Goal: Task Accomplishment & Management: Complete application form

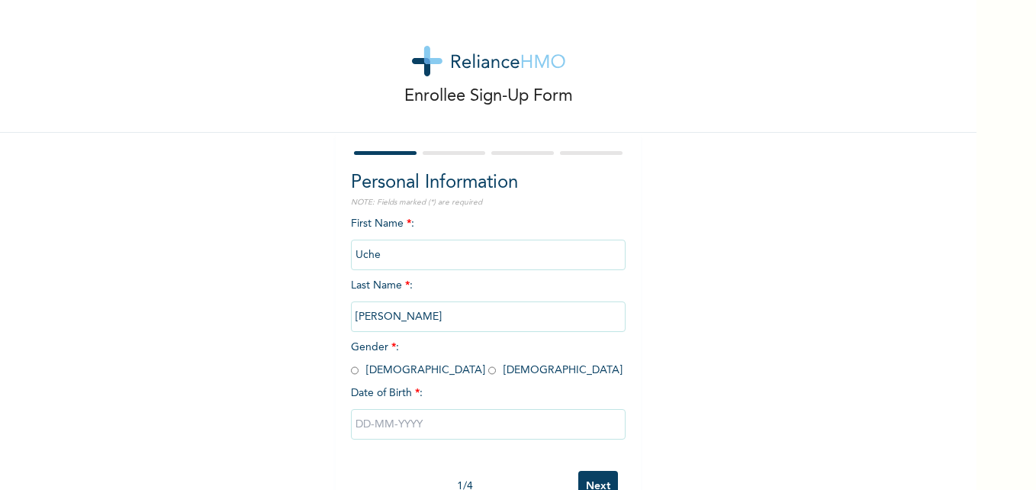
scroll to position [47, 0]
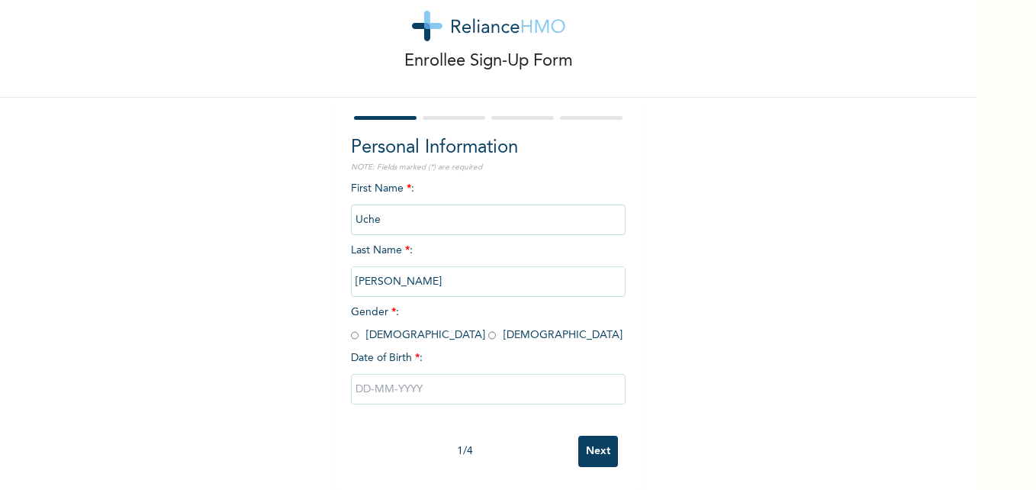
drag, startPoint x: 517, startPoint y: 283, endPoint x: 278, endPoint y: 259, distance: 239.9
click at [278, 259] on div "Enrollee Sign-Up Form Personal Information NOTE: Fields marked (*) are required…" at bounding box center [488, 227] width 976 height 525
click at [351, 328] on input "radio" at bounding box center [355, 335] width 8 height 14
radio input "true"
click at [374, 381] on input "text" at bounding box center [488, 389] width 275 height 31
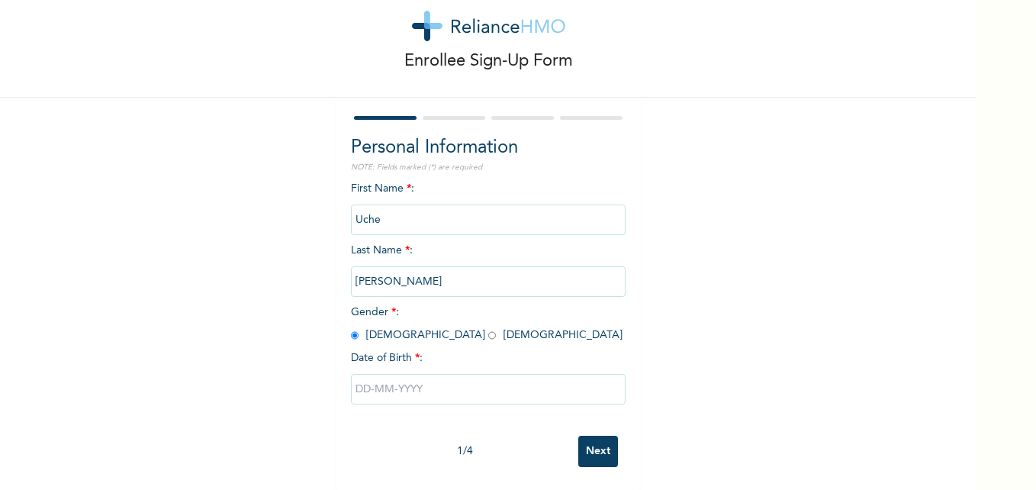
select select "7"
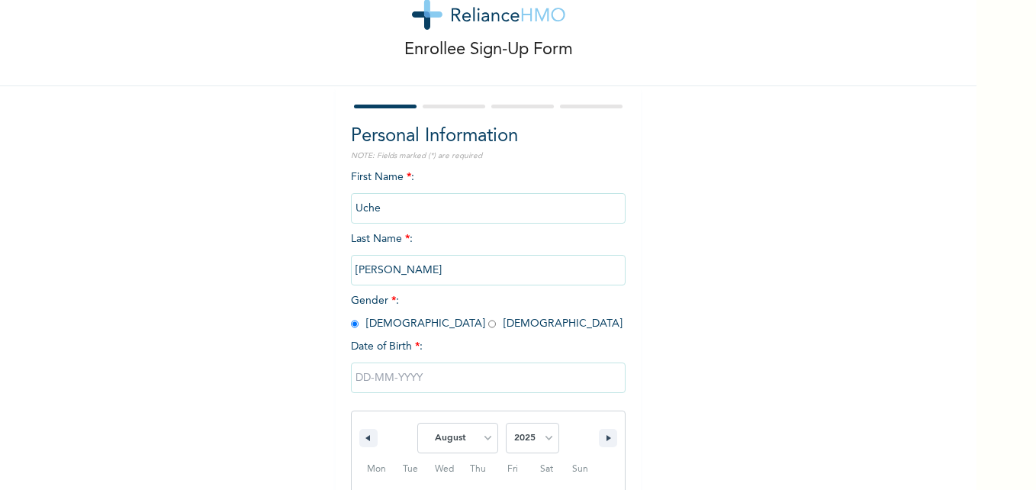
scroll to position [204, 0]
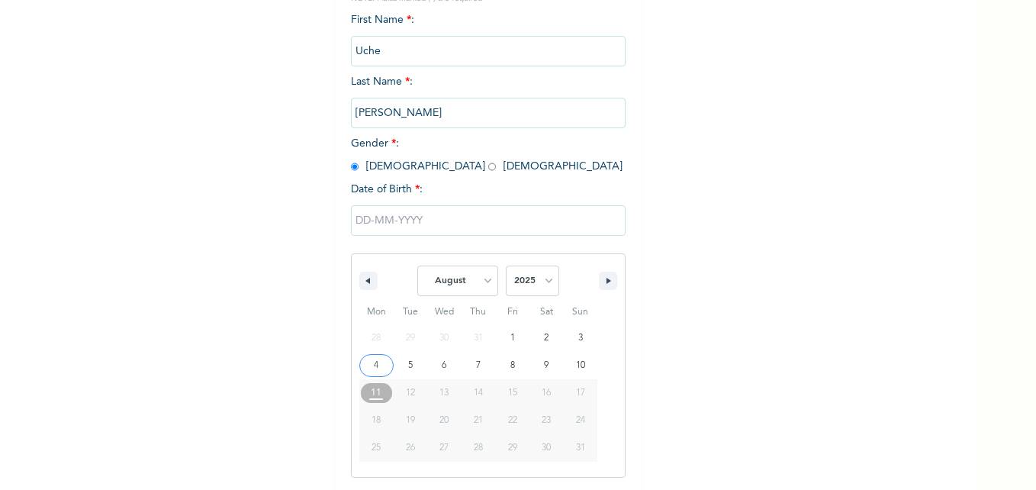
click at [390, 217] on input "text" at bounding box center [488, 220] width 275 height 31
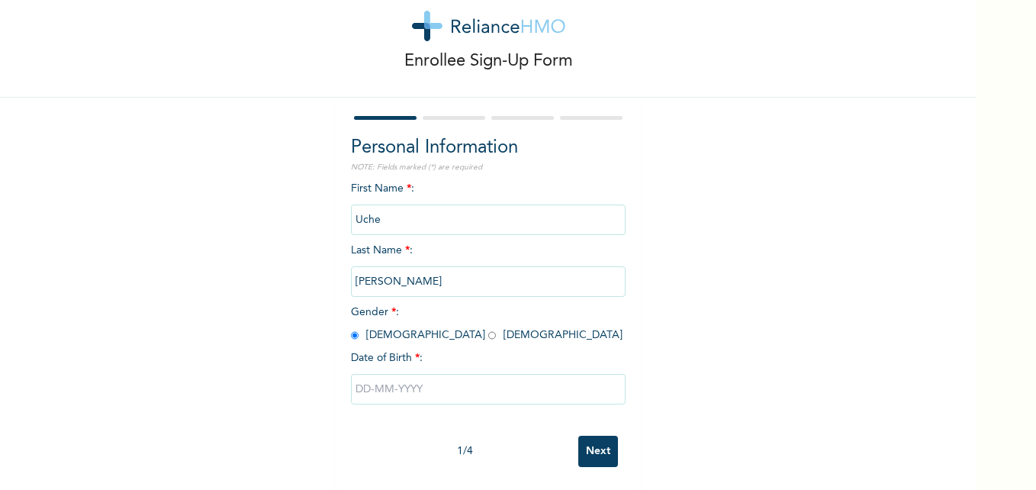
scroll to position [47, 0]
click at [390, 376] on input "text" at bounding box center [488, 389] width 275 height 31
select select "7"
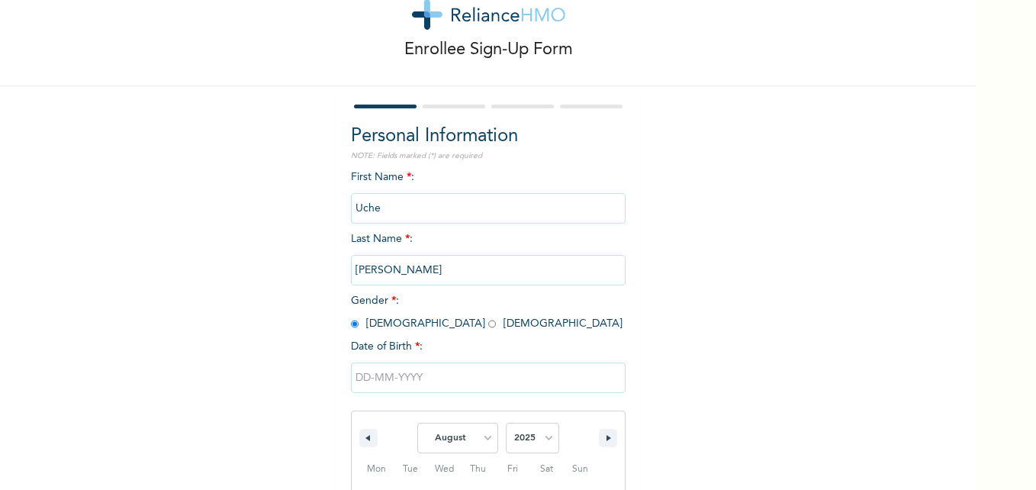
scroll to position [204, 0]
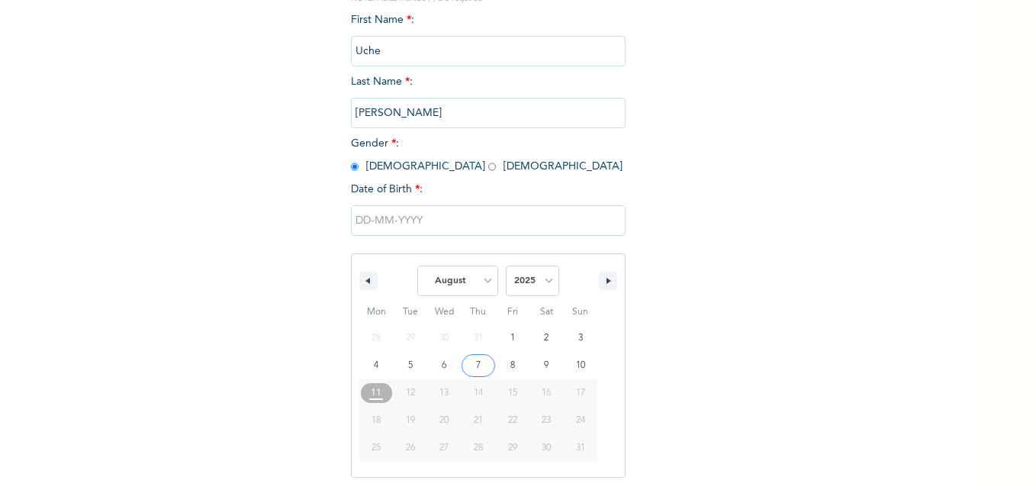
type input "[DATE]"
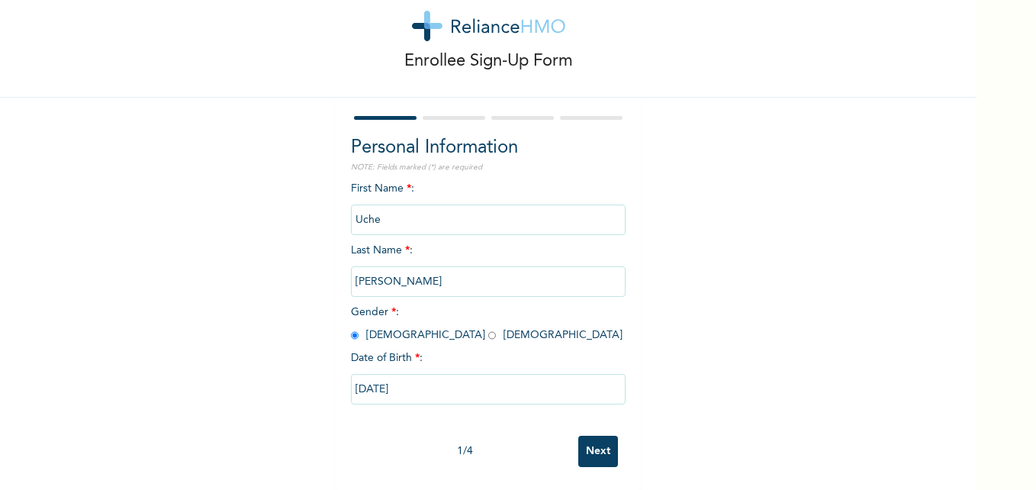
scroll to position [47, 0]
click at [376, 374] on input "[DATE]" at bounding box center [488, 389] width 275 height 31
select select "7"
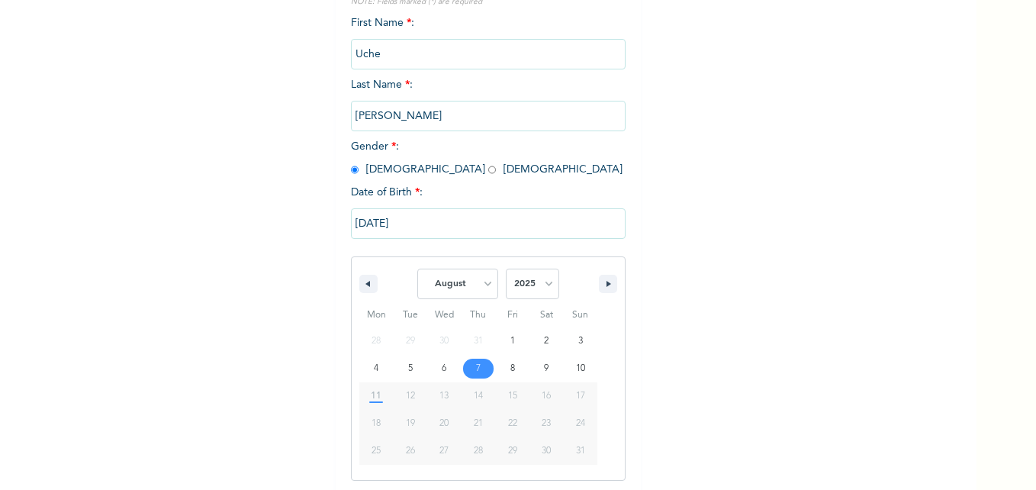
scroll to position [204, 0]
click at [378, 216] on input "[DATE]" at bounding box center [488, 220] width 275 height 31
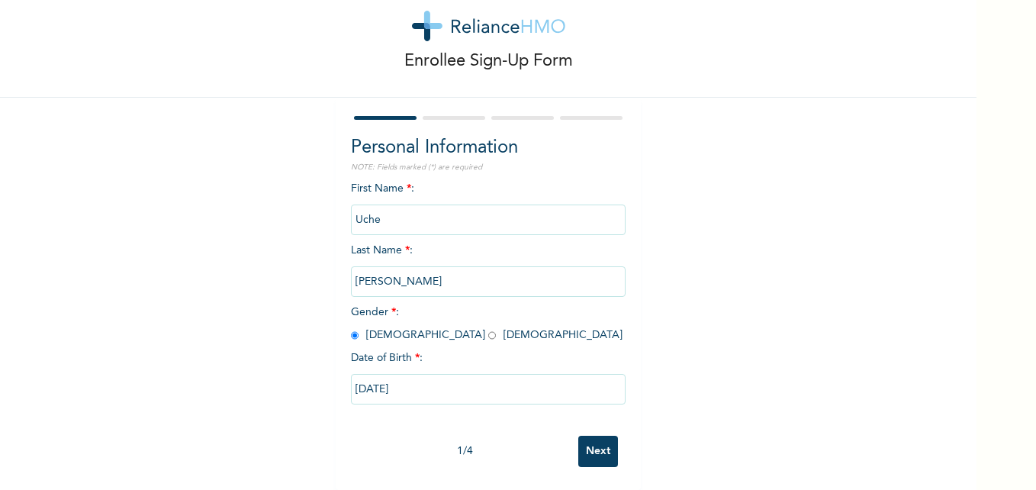
click at [374, 380] on input "[DATE]" at bounding box center [488, 389] width 275 height 31
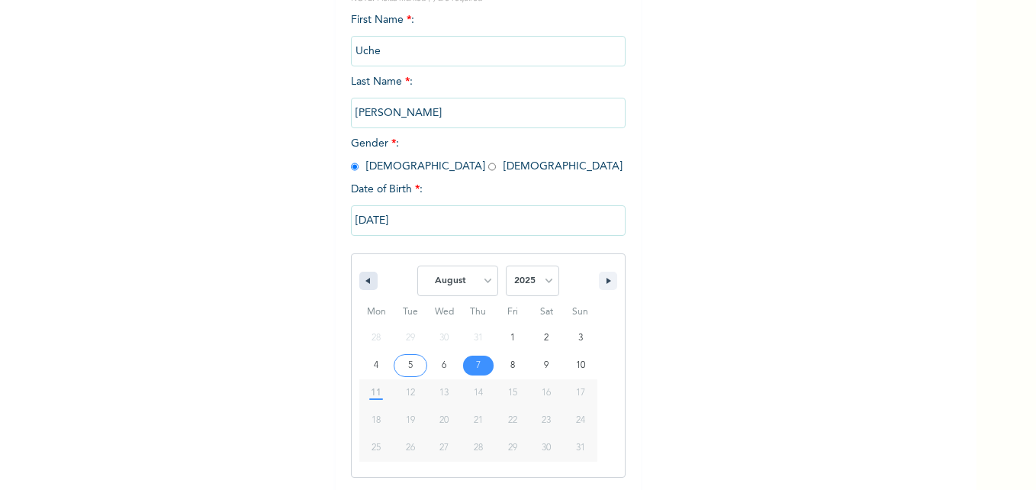
click at [362, 281] on icon "button" at bounding box center [366, 281] width 8 height 6
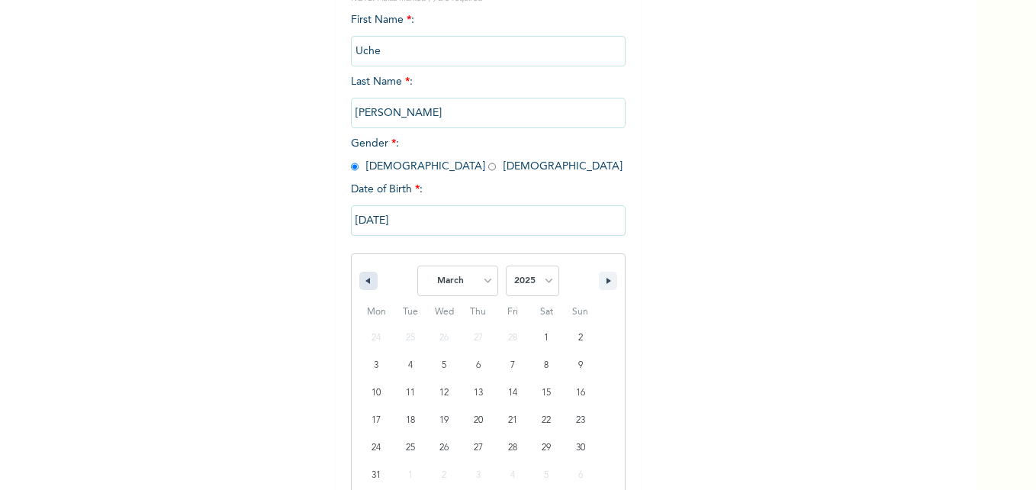
click at [362, 281] on icon "button" at bounding box center [366, 281] width 8 height 6
select select "1"
type input "[DATE]"
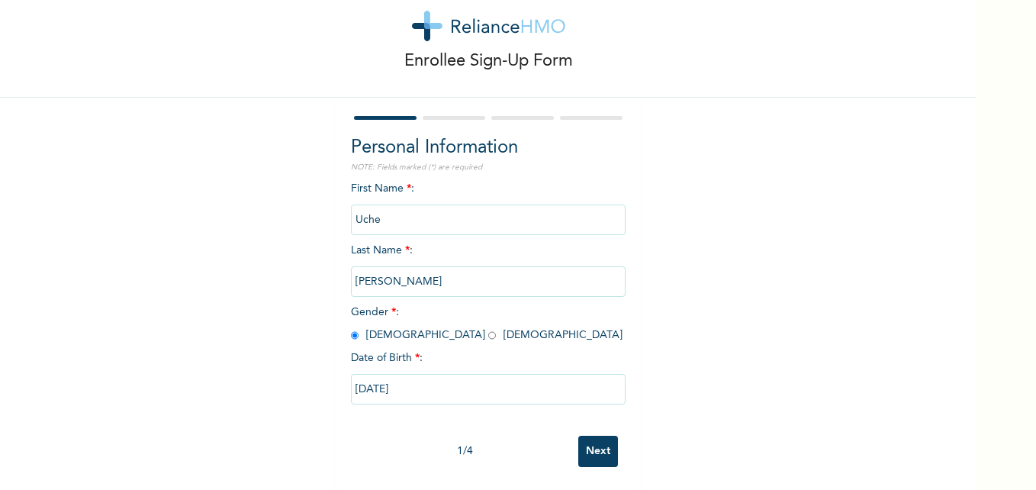
click at [587, 437] on input "Next" at bounding box center [598, 450] width 40 height 31
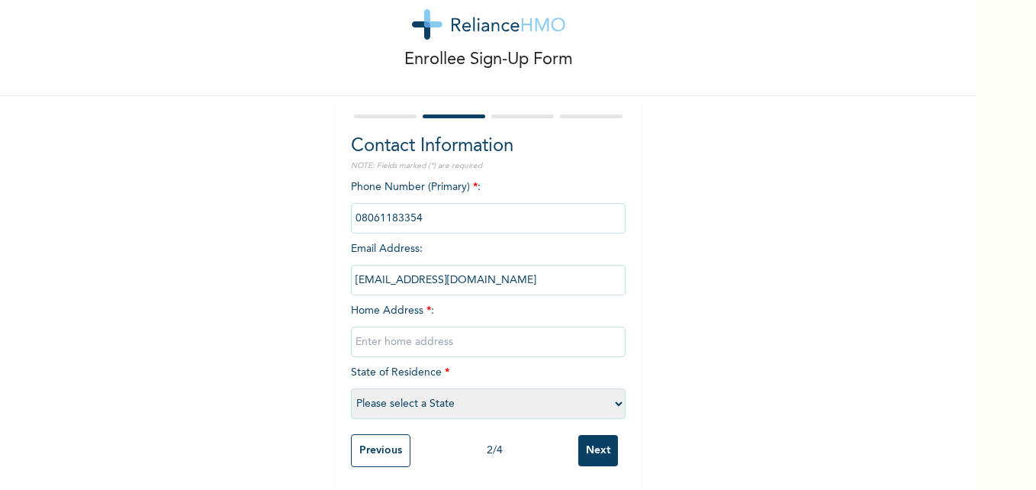
click at [368, 333] on input "text" at bounding box center [488, 341] width 275 height 31
type input "[STREET_ADDRESS] Ogudu"
click at [381, 391] on select "Please select a State [PERSON_NAME] (FCT) [PERSON_NAME] Ibom [GEOGRAPHIC_DATA] …" at bounding box center [488, 403] width 275 height 31
select select "25"
click at [351, 388] on select "Please select a State [PERSON_NAME] (FCT) [PERSON_NAME] Ibom [GEOGRAPHIC_DATA] …" at bounding box center [488, 403] width 275 height 31
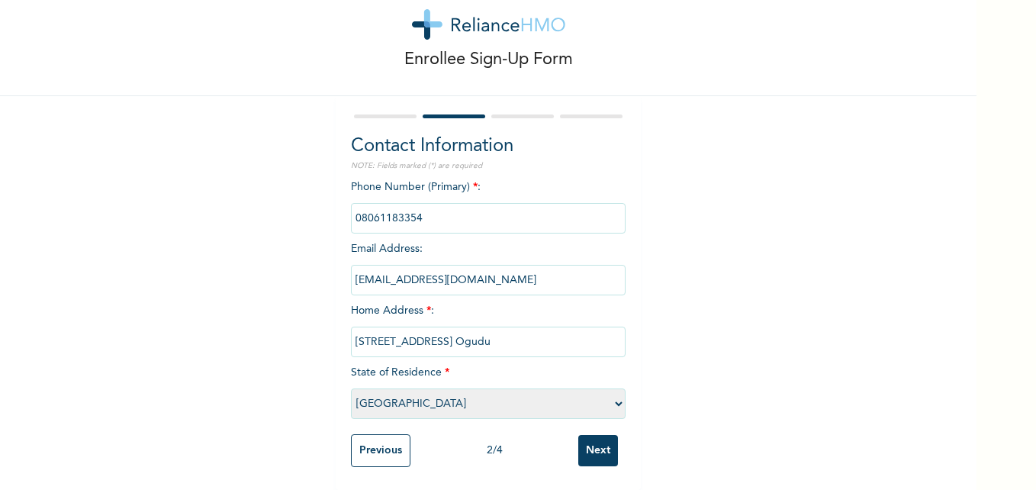
scroll to position [48, 0]
click at [593, 439] on input "Next" at bounding box center [598, 450] width 40 height 31
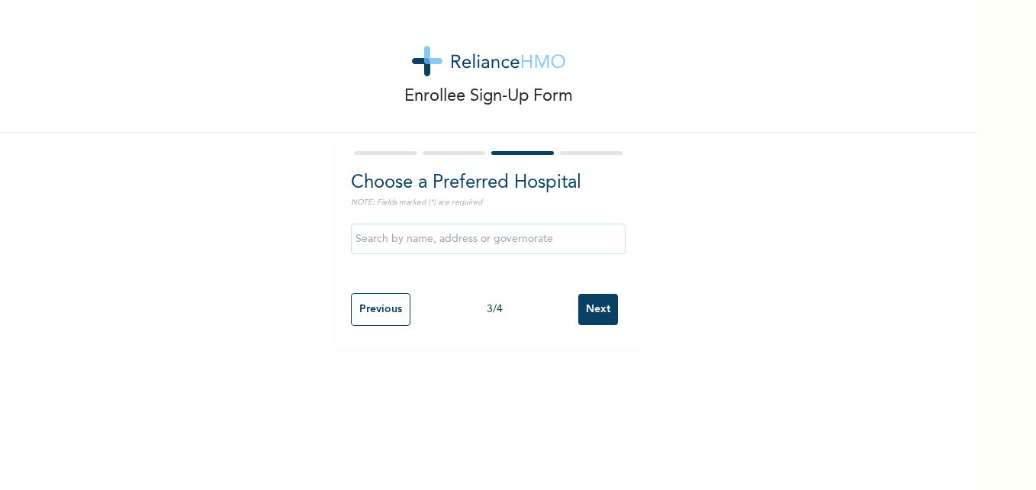
click at [392, 240] on input "text" at bounding box center [488, 238] width 275 height 31
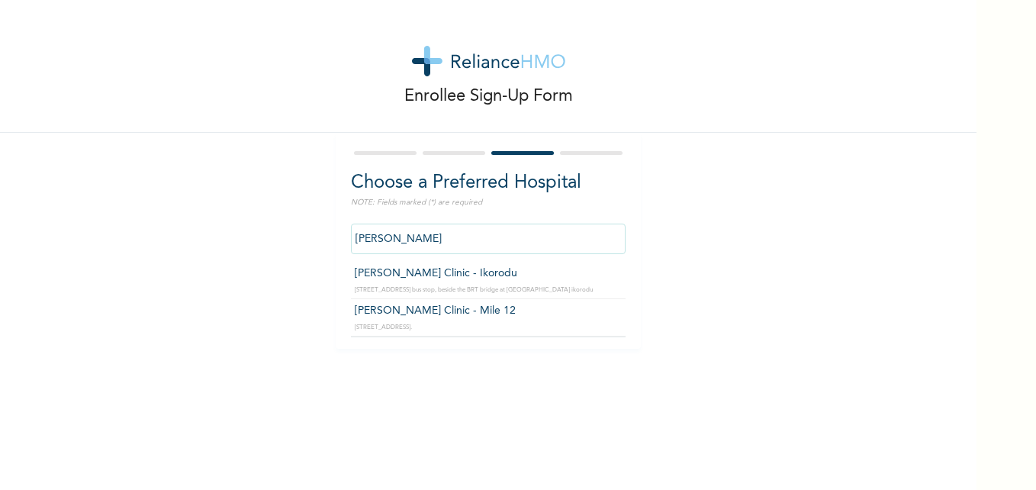
type input "[PERSON_NAME] Clinic - Mile 12"
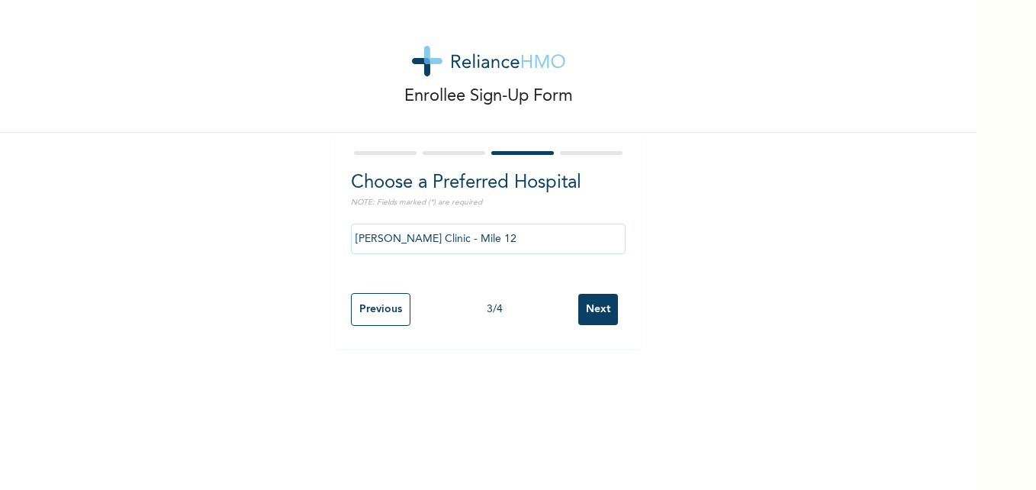
click at [599, 307] on input "Next" at bounding box center [598, 309] width 40 height 31
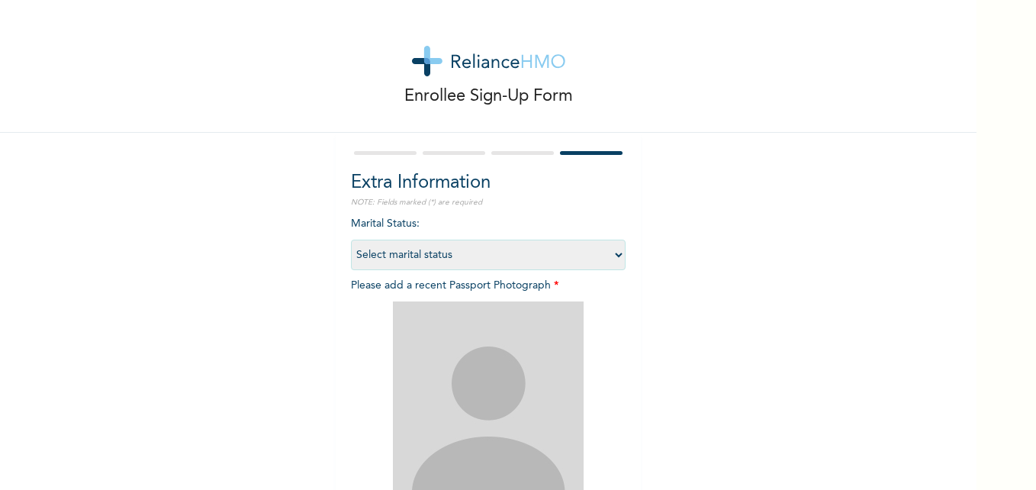
click at [390, 255] on select "Select marital status [DEMOGRAPHIC_DATA] Married [DEMOGRAPHIC_DATA] Widow/[DEMO…" at bounding box center [488, 254] width 275 height 31
select select "2"
click at [351, 239] on select "Select marital status [DEMOGRAPHIC_DATA] Married [DEMOGRAPHIC_DATA] Widow/[DEMO…" at bounding box center [488, 254] width 275 height 31
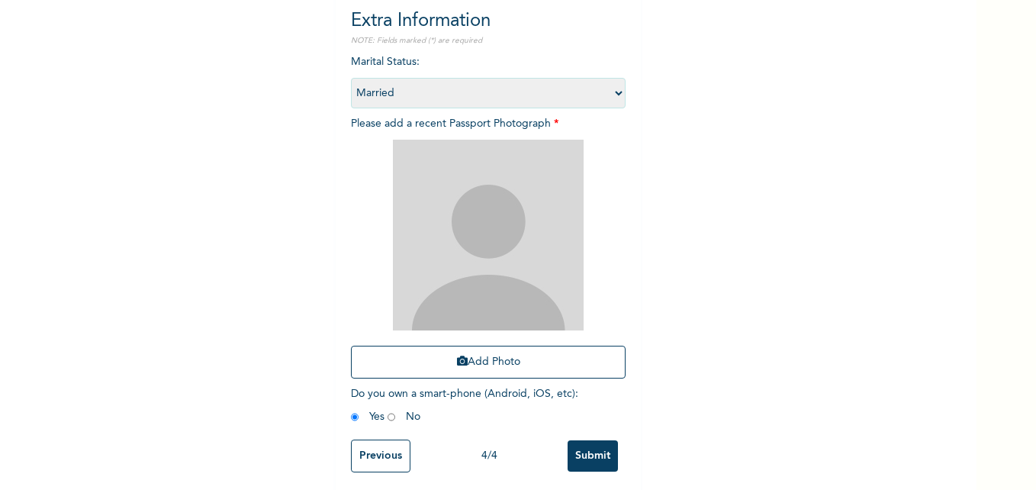
scroll to position [178, 0]
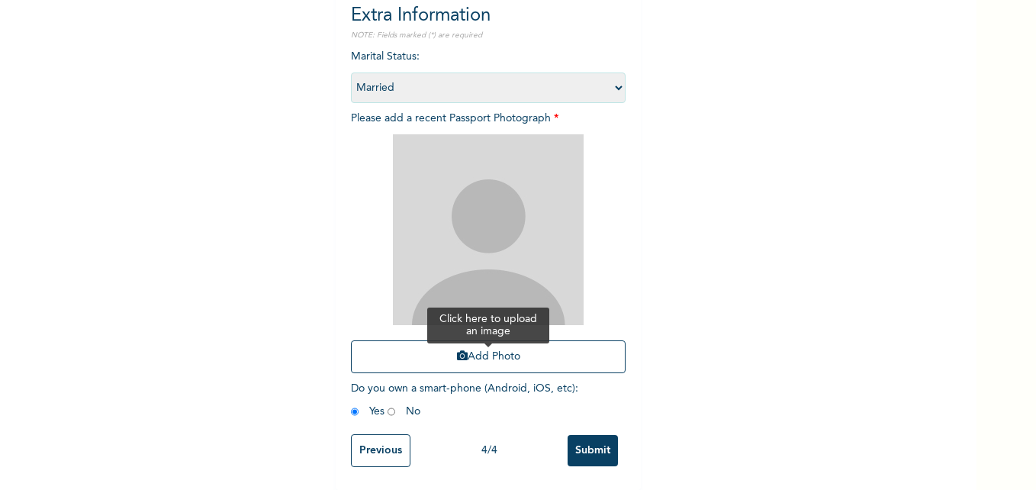
click at [478, 349] on button "Add Photo" at bounding box center [488, 356] width 275 height 33
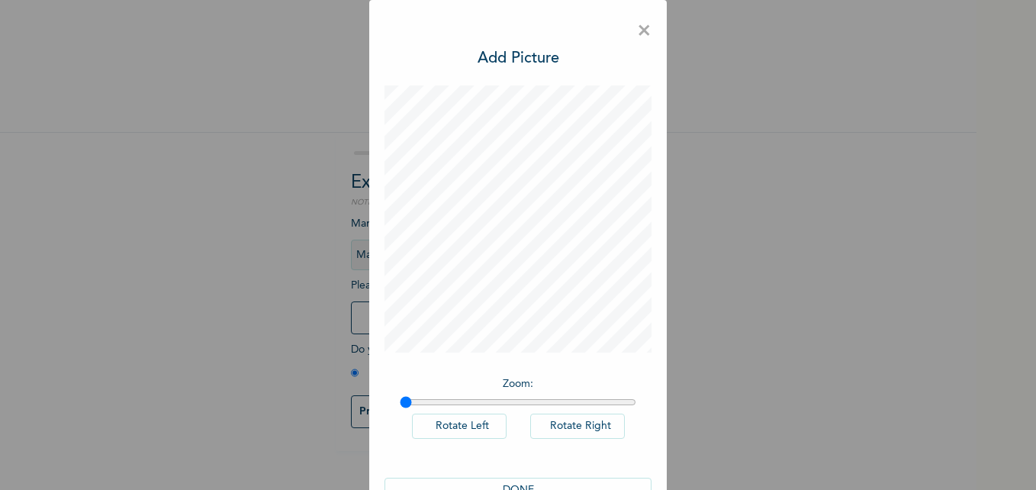
scroll to position [0, 0]
click at [480, 403] on input "range" at bounding box center [518, 402] width 236 height 12
click at [522, 396] on input "range" at bounding box center [518, 402] width 236 height 12
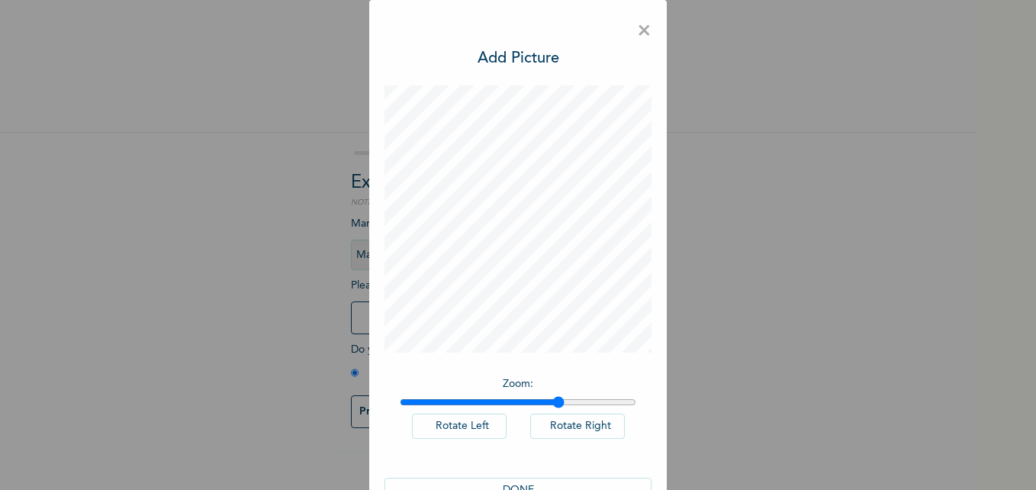
click at [551, 397] on input "range" at bounding box center [518, 402] width 236 height 12
drag, startPoint x: 551, startPoint y: 399, endPoint x: 455, endPoint y: 407, distance: 97.2
type input "1.24"
click at [455, 407] on input "range" at bounding box center [518, 402] width 236 height 12
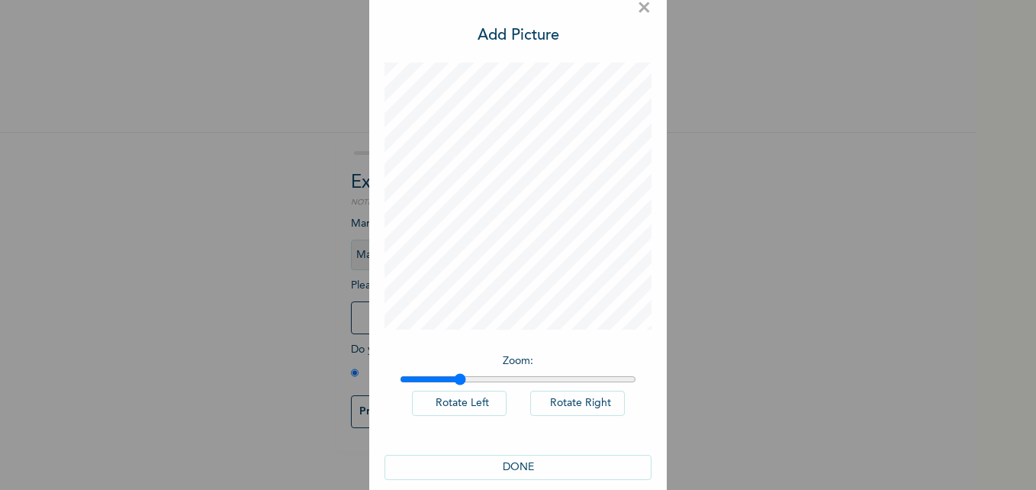
scroll to position [43, 0]
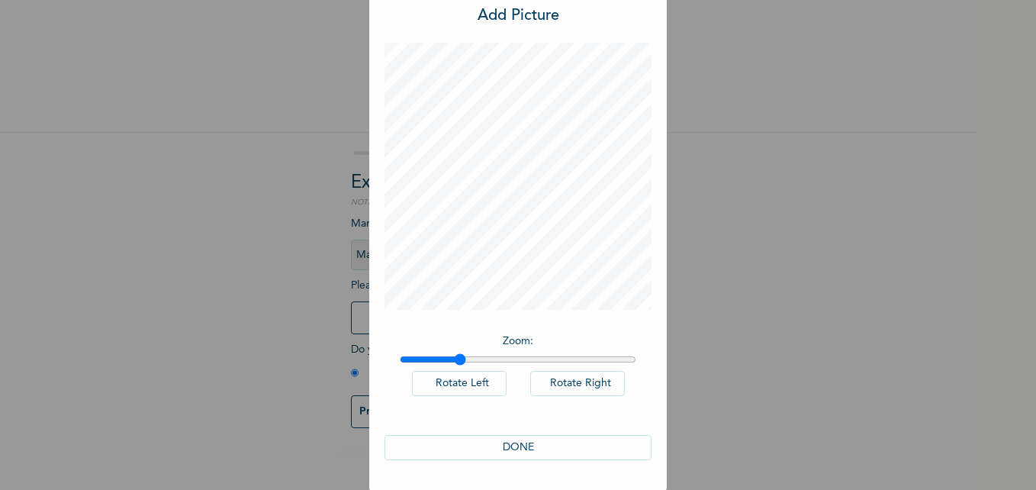
click at [489, 443] on button "DONE" at bounding box center [517, 447] width 267 height 25
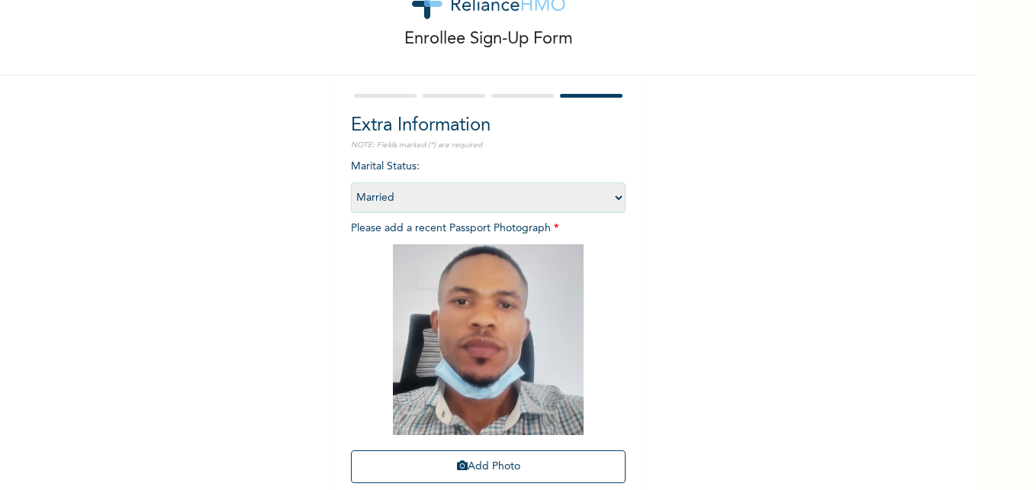
scroll to position [178, 0]
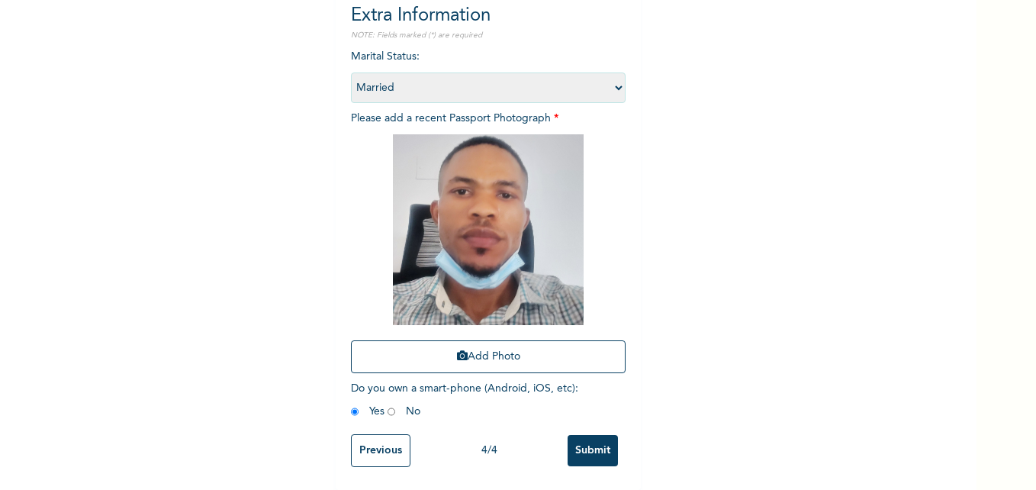
click at [584, 437] on input "Submit" at bounding box center [592, 450] width 50 height 31
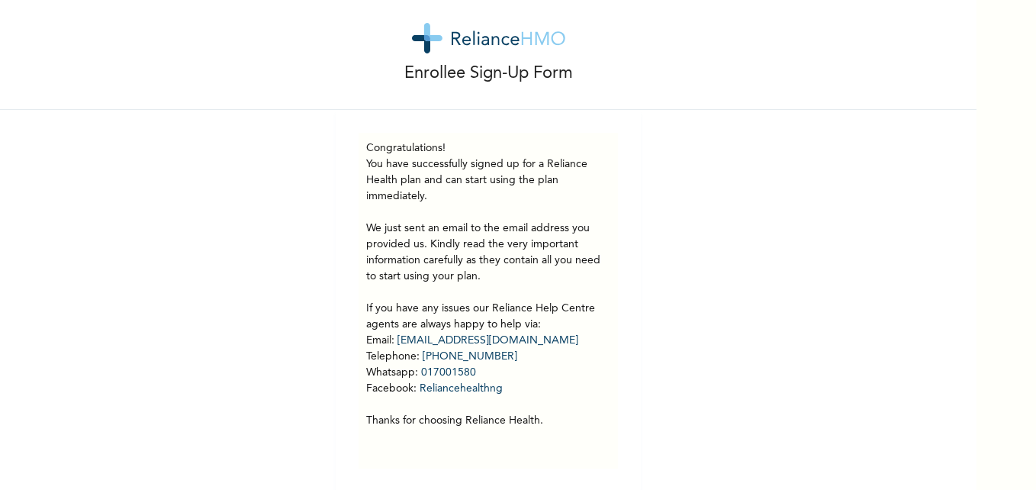
scroll to position [36, 0]
